Goal: Task Accomplishment & Management: Complete application form

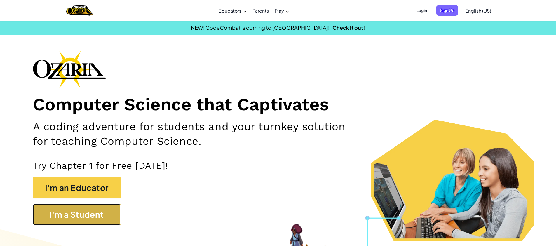
click at [81, 214] on button "I'm a Student" at bounding box center [77, 214] width 88 height 21
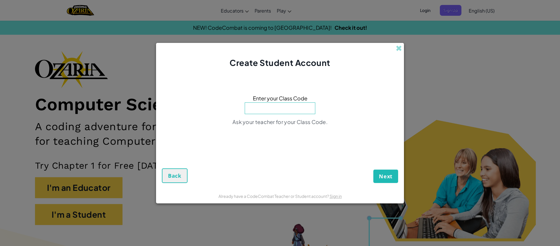
click at [268, 106] on input at bounding box center [280, 108] width 71 height 12
type input "MapHeartBall"
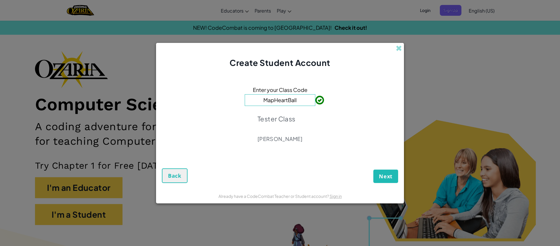
click at [388, 180] on button "Next" at bounding box center [386, 176] width 25 height 13
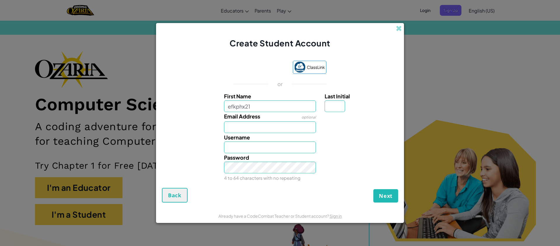
type input "efkphx21"
type input "Efkphx21"
click at [334, 104] on input "Last Initial" at bounding box center [335, 106] width 20 height 12
type input "A"
click at [235, 149] on input "Efkphx21A" at bounding box center [270, 148] width 92 height 12
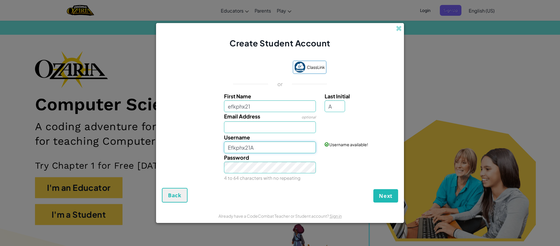
click at [235, 149] on input "Efkphx21A" at bounding box center [270, 148] width 92 height 12
paste input "efkphx21"
type input "efkphx21"
click at [351, 165] on div "Password 4 to 64 characters with no repeating" at bounding box center [280, 167] width 242 height 29
click at [383, 198] on span "Next" at bounding box center [386, 195] width 14 height 7
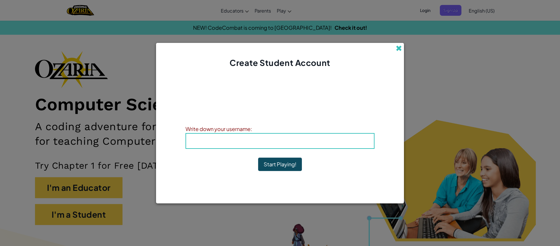
click at [399, 46] on span at bounding box center [399, 48] width 6 height 6
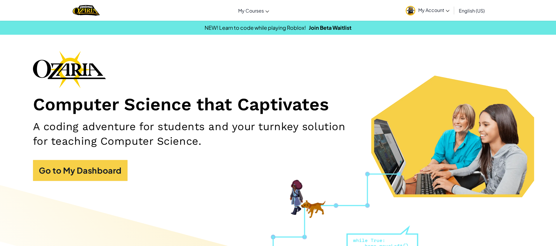
click at [423, 13] on span "My Account" at bounding box center [433, 10] width 31 height 6
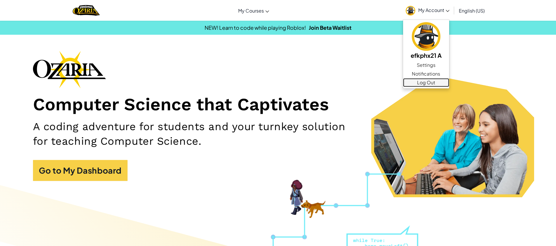
click at [426, 82] on link "Log Out" at bounding box center [426, 82] width 46 height 9
